Goal: Check status: Check status

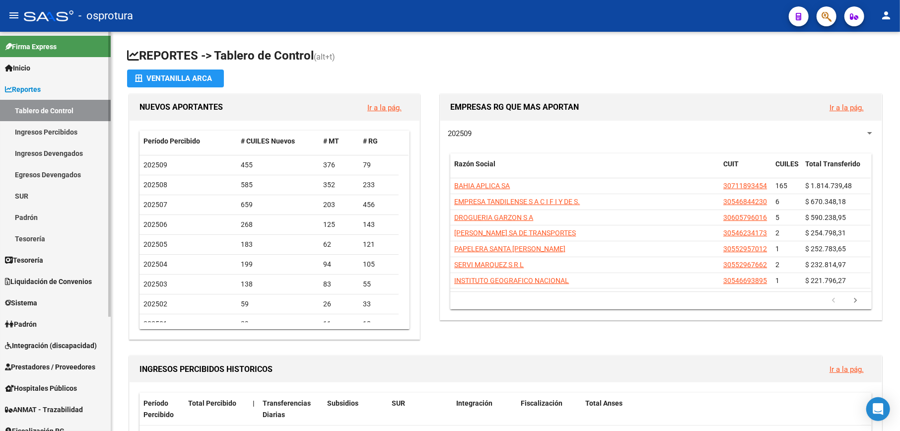
click at [48, 88] on link "Reportes" at bounding box center [55, 88] width 111 height 21
click at [31, 91] on span "Reportes" at bounding box center [23, 89] width 36 height 11
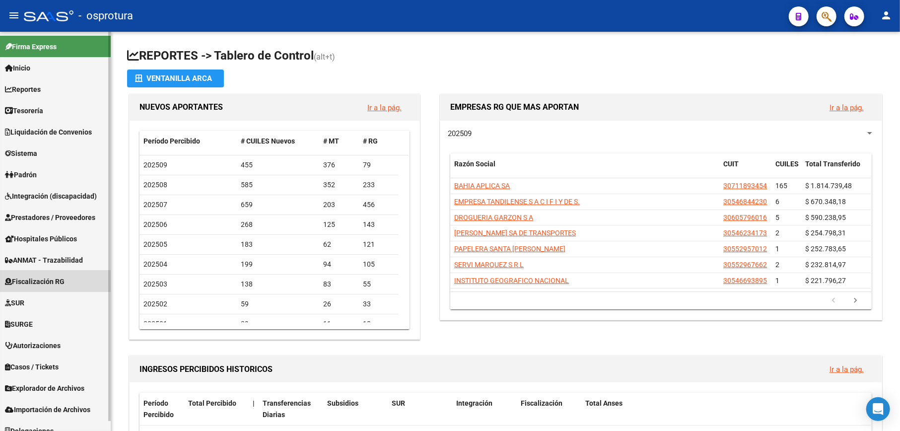
click at [30, 276] on span "Fiscalización RG" at bounding box center [35, 281] width 60 height 11
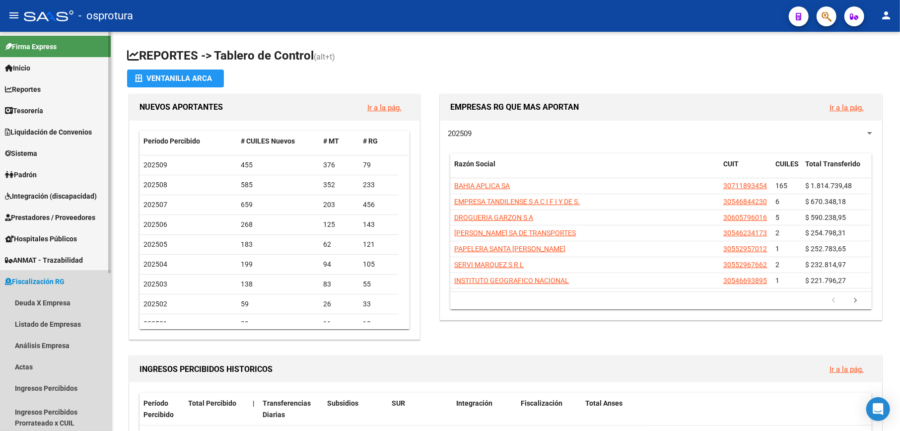
click at [37, 284] on span "Fiscalización RG" at bounding box center [35, 281] width 60 height 11
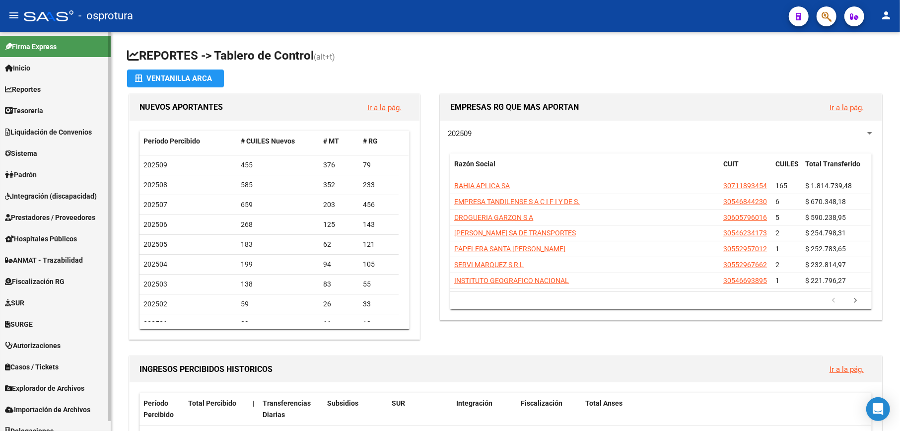
click at [40, 132] on span "Liquidación de Convenios" at bounding box center [48, 132] width 87 height 11
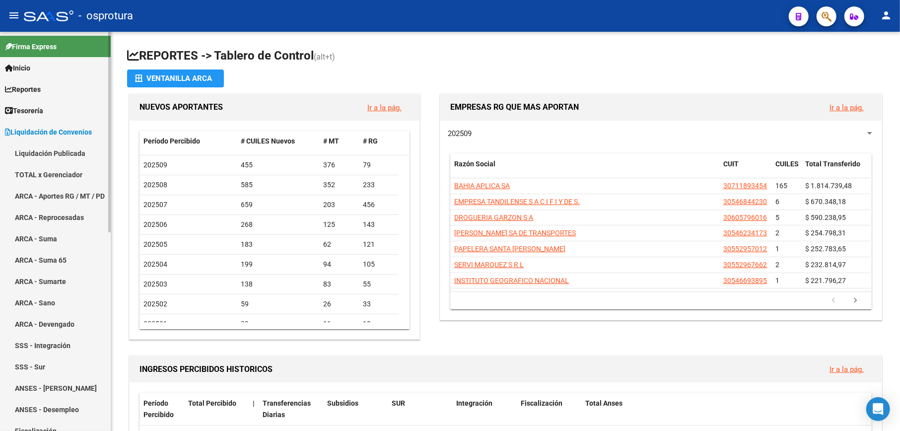
click at [68, 187] on link "ARCA - Aportes RG / MT / PD" at bounding box center [55, 195] width 111 height 21
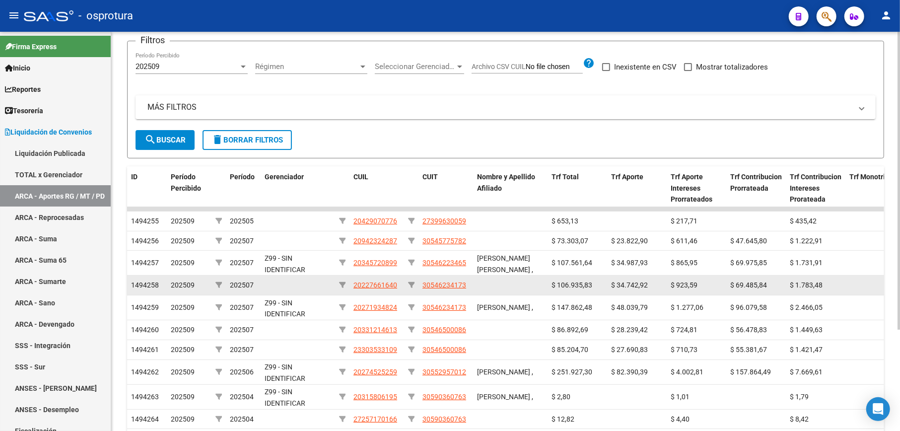
scroll to position [135, 0]
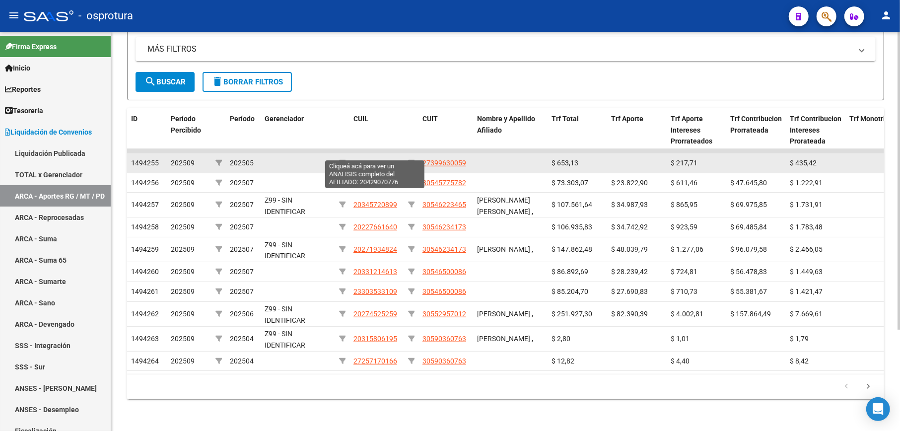
click at [374, 159] on span "20429070776" at bounding box center [375, 163] width 44 height 8
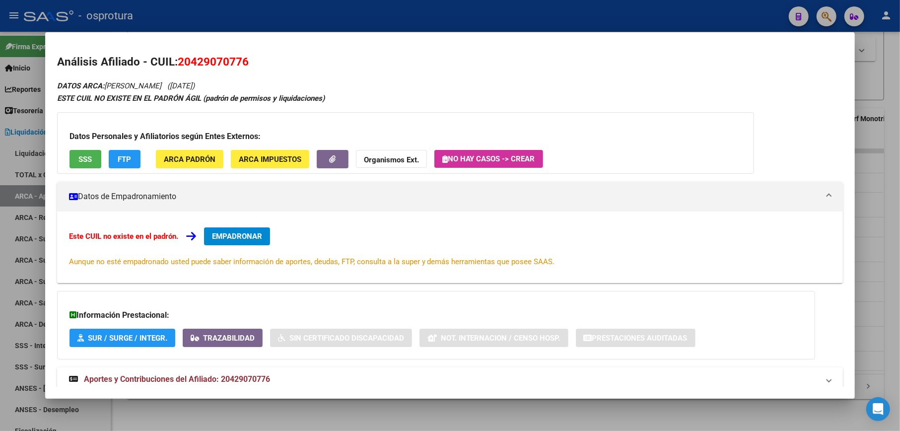
click at [890, 235] on div at bounding box center [450, 215] width 900 height 431
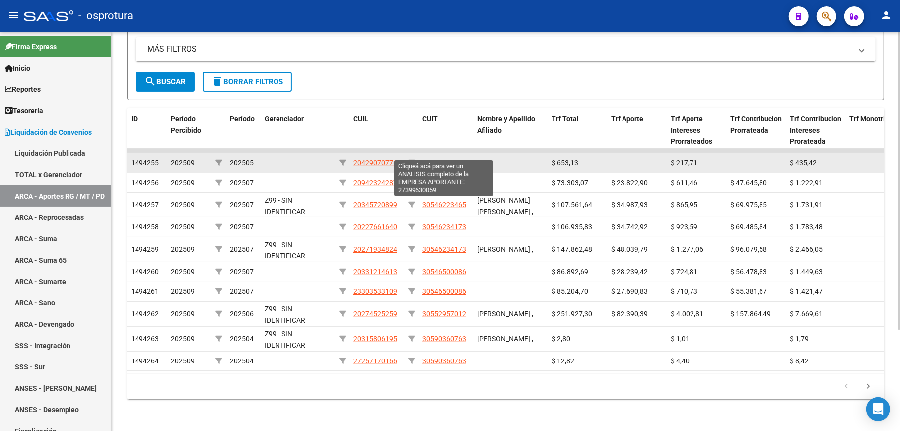
click at [450, 159] on span "27399630059" at bounding box center [444, 163] width 44 height 8
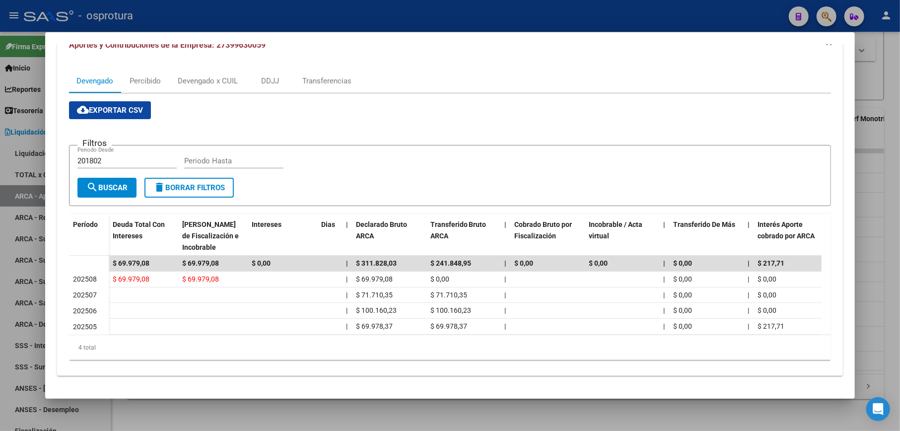
scroll to position [0, 0]
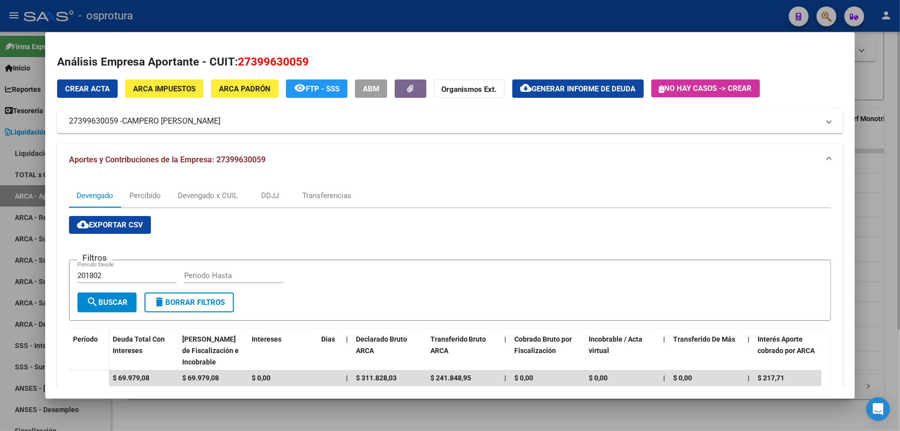
click at [293, 412] on div at bounding box center [450, 215] width 900 height 431
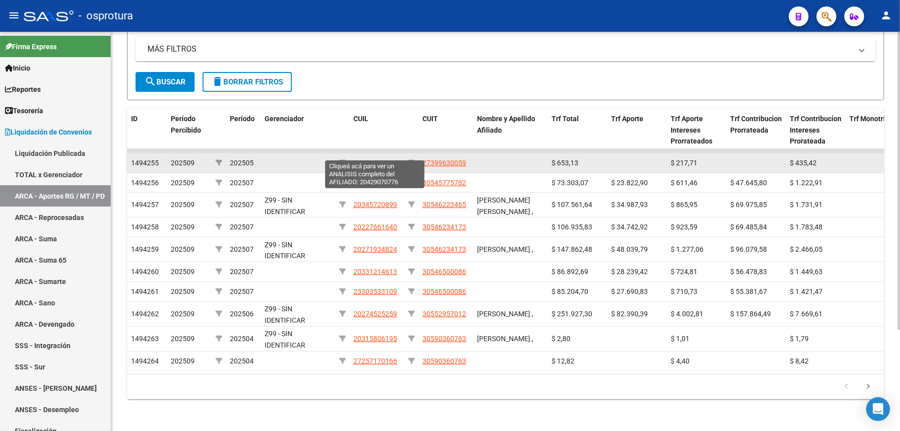
click at [370, 159] on span "20429070776" at bounding box center [375, 163] width 44 height 8
type textarea "20429070776"
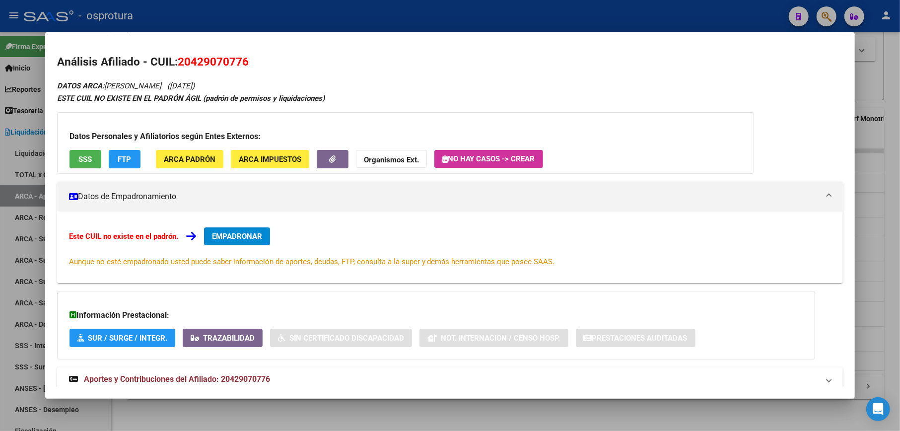
click at [886, 221] on div at bounding box center [450, 215] width 900 height 431
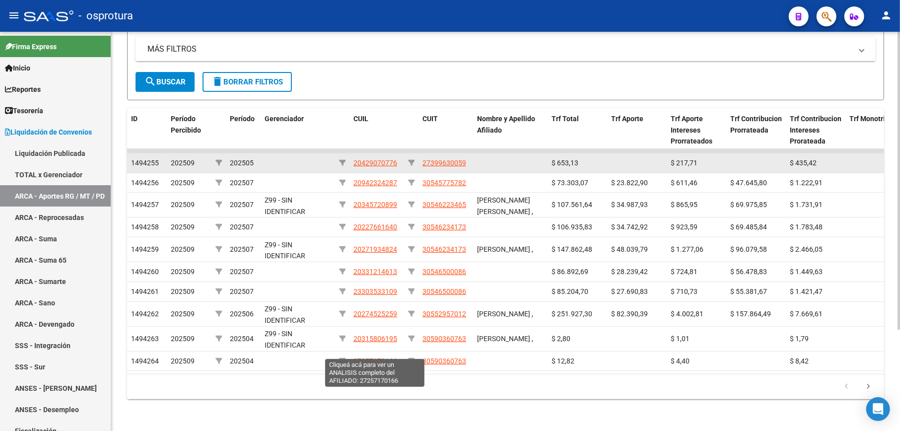
scroll to position [2, 0]
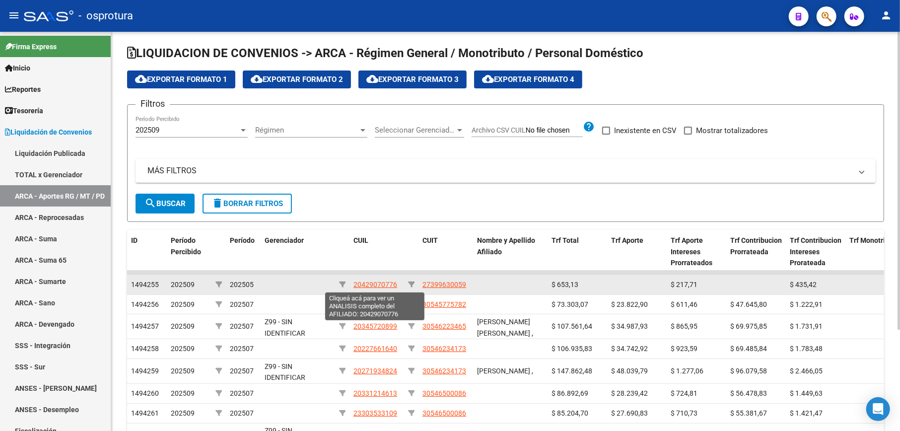
click at [364, 284] on span "20429070776" at bounding box center [375, 284] width 44 height 8
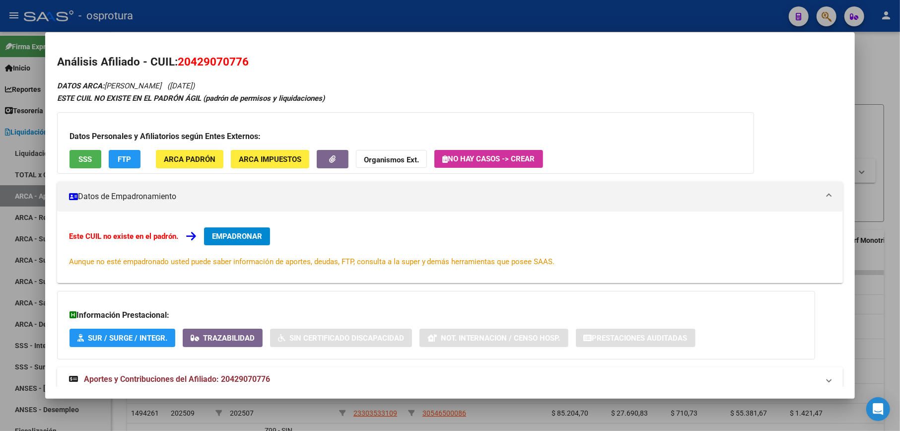
click at [84, 161] on span "SSS" at bounding box center [84, 159] width 13 height 9
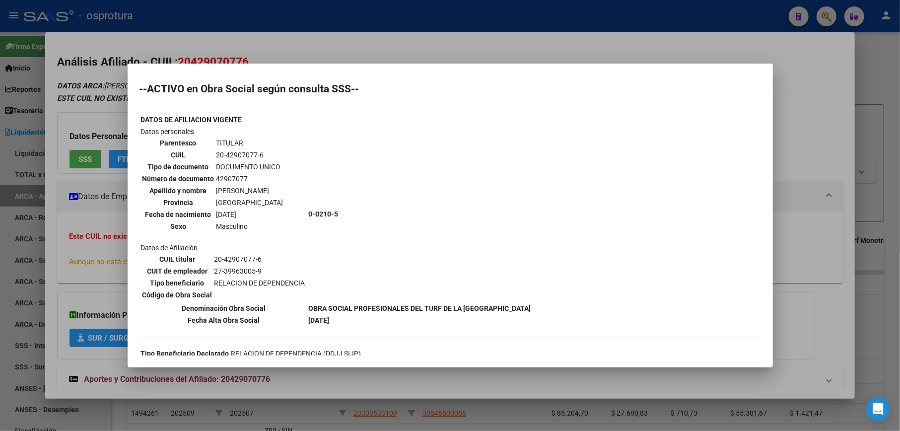
scroll to position [66, 0]
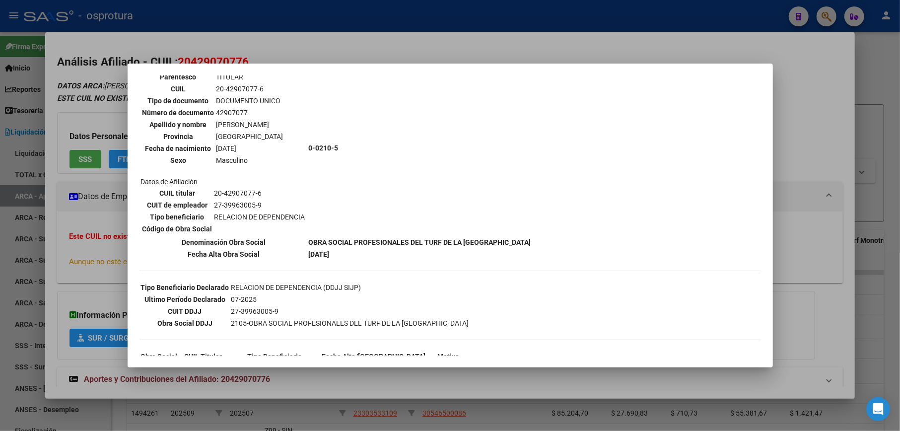
click at [303, 372] on div at bounding box center [450, 215] width 900 height 431
